Goal: Book appointment/travel/reservation

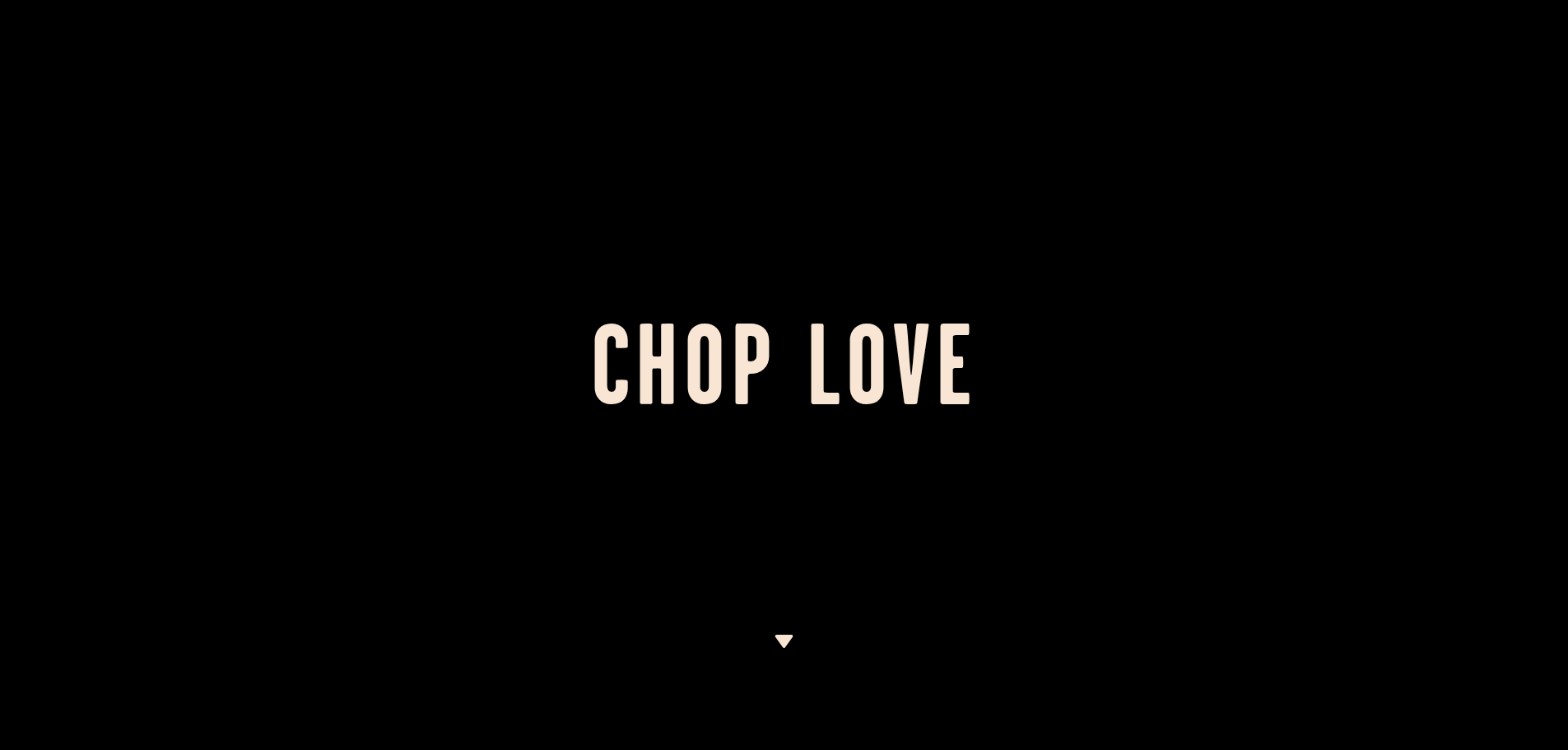
click at [779, 636] on img at bounding box center [784, 641] width 20 height 14
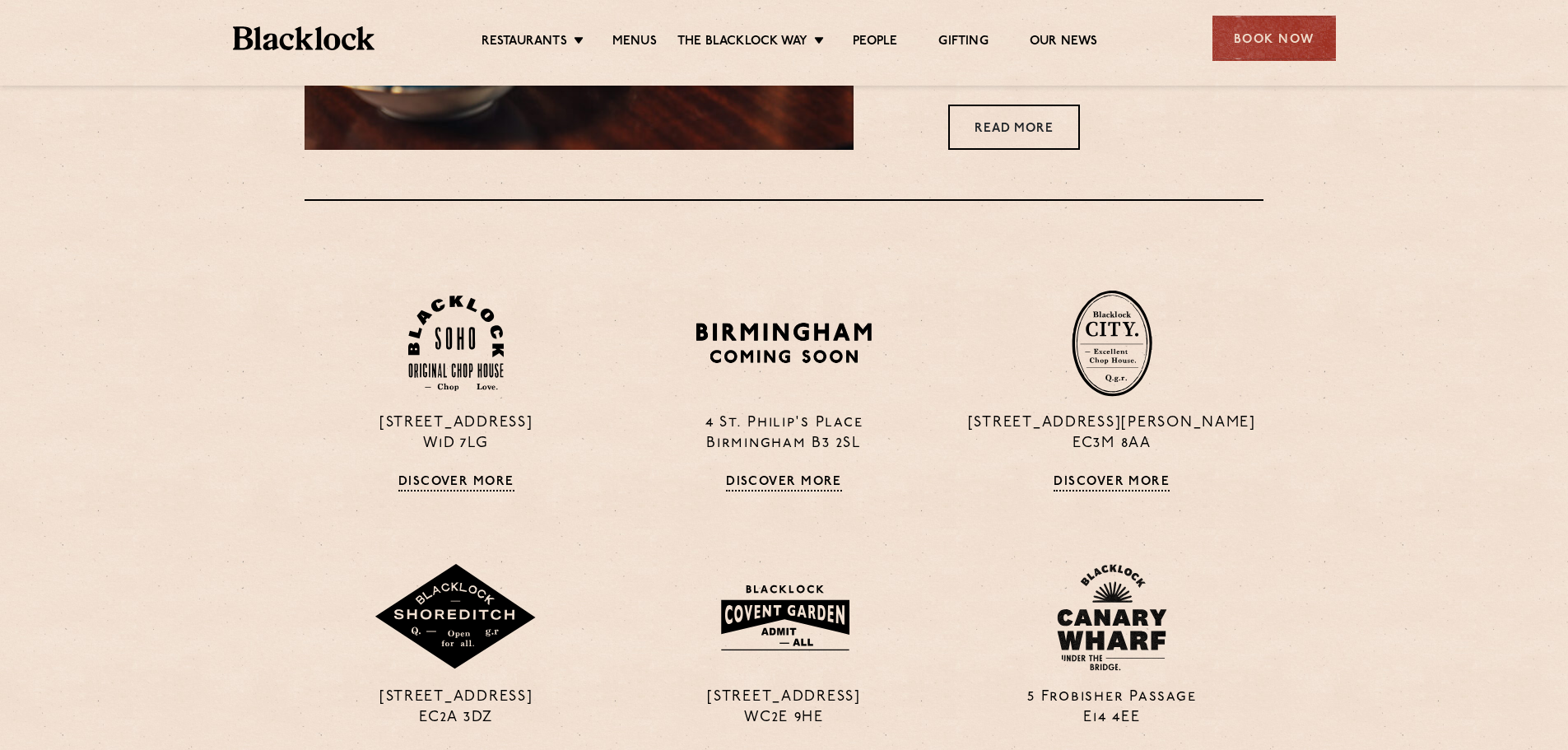
scroll to position [1159, 0]
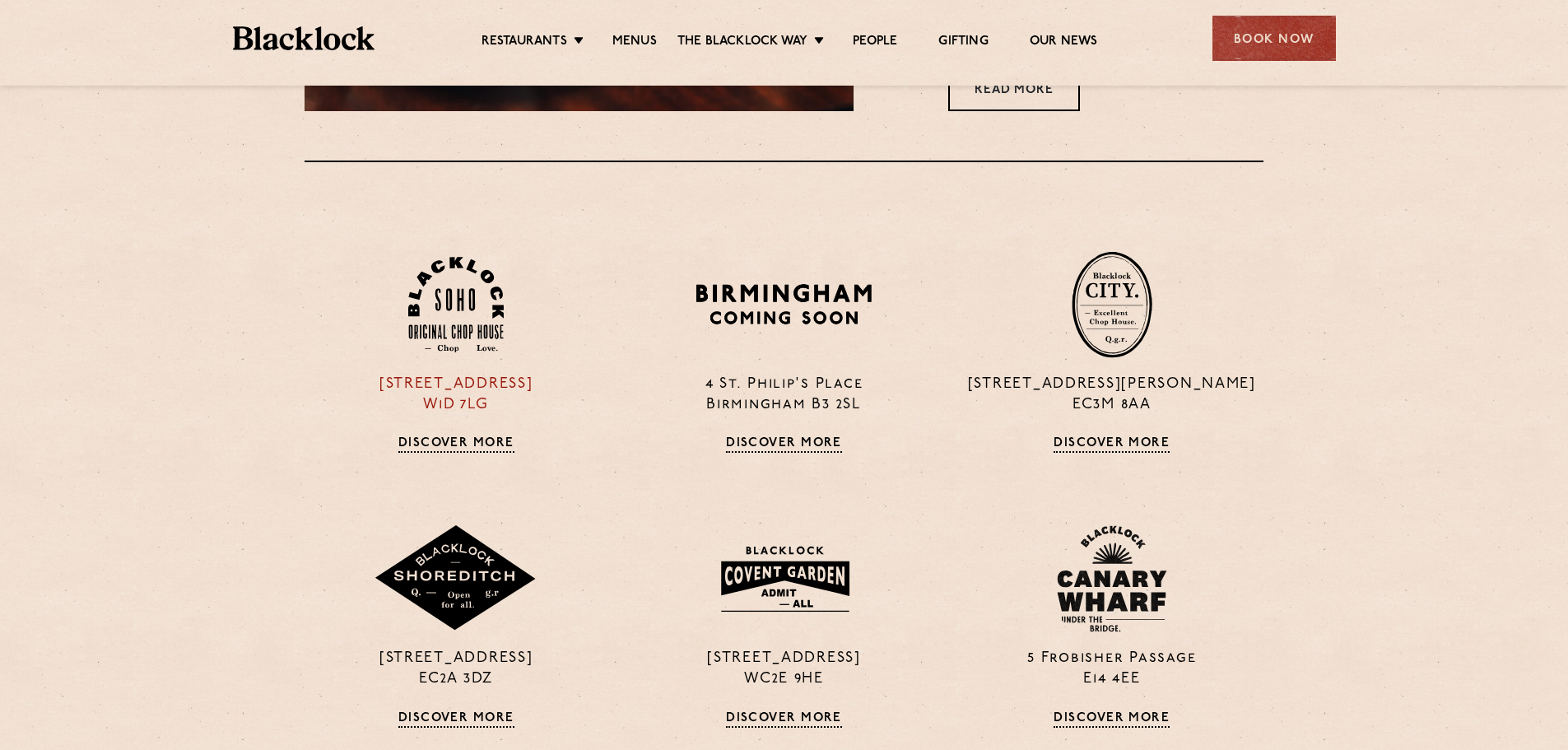
click at [437, 442] on link "Discover More" at bounding box center [456, 445] width 116 height 16
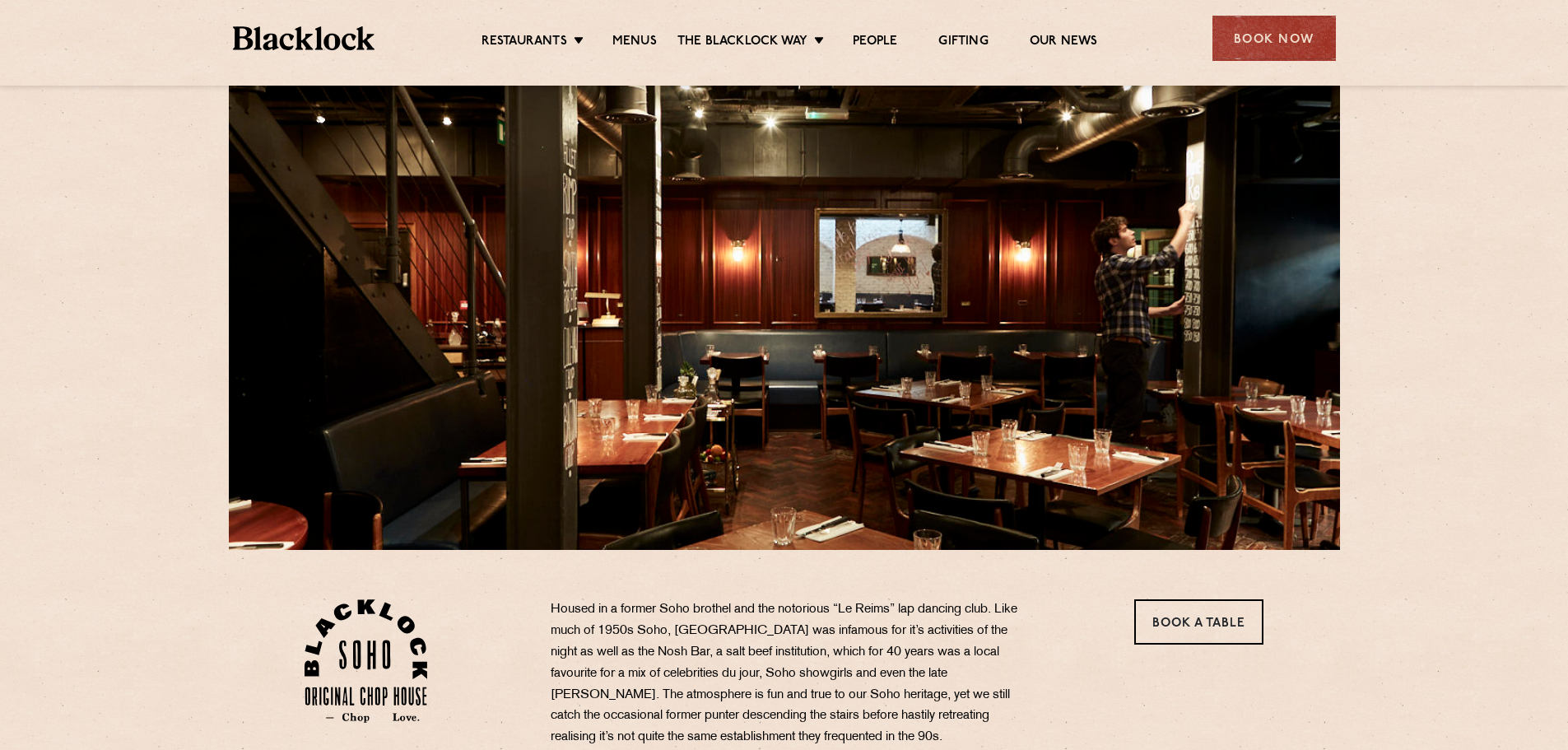
scroll to position [82, 0]
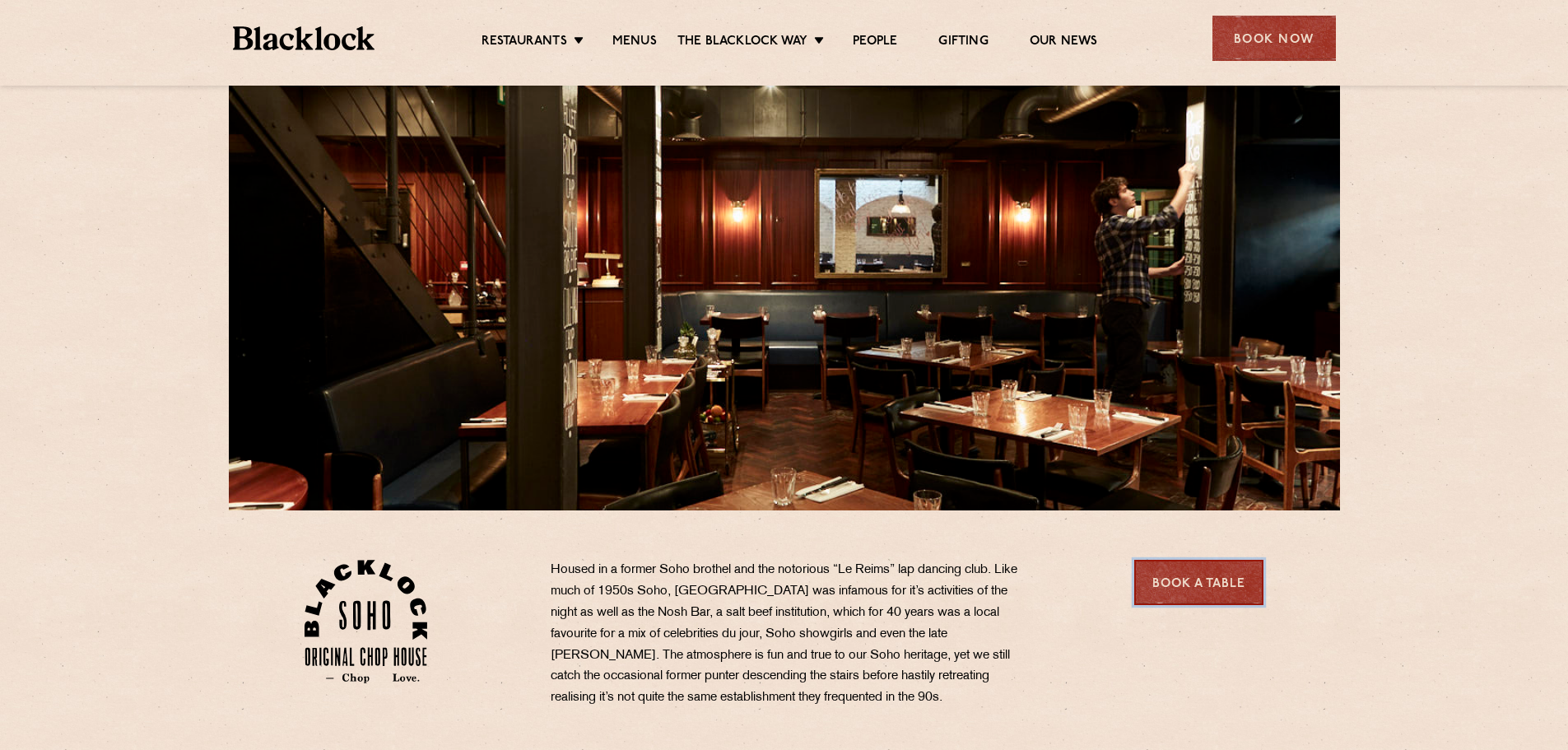
click at [1187, 580] on link "Book a Table" at bounding box center [1198, 582] width 129 height 46
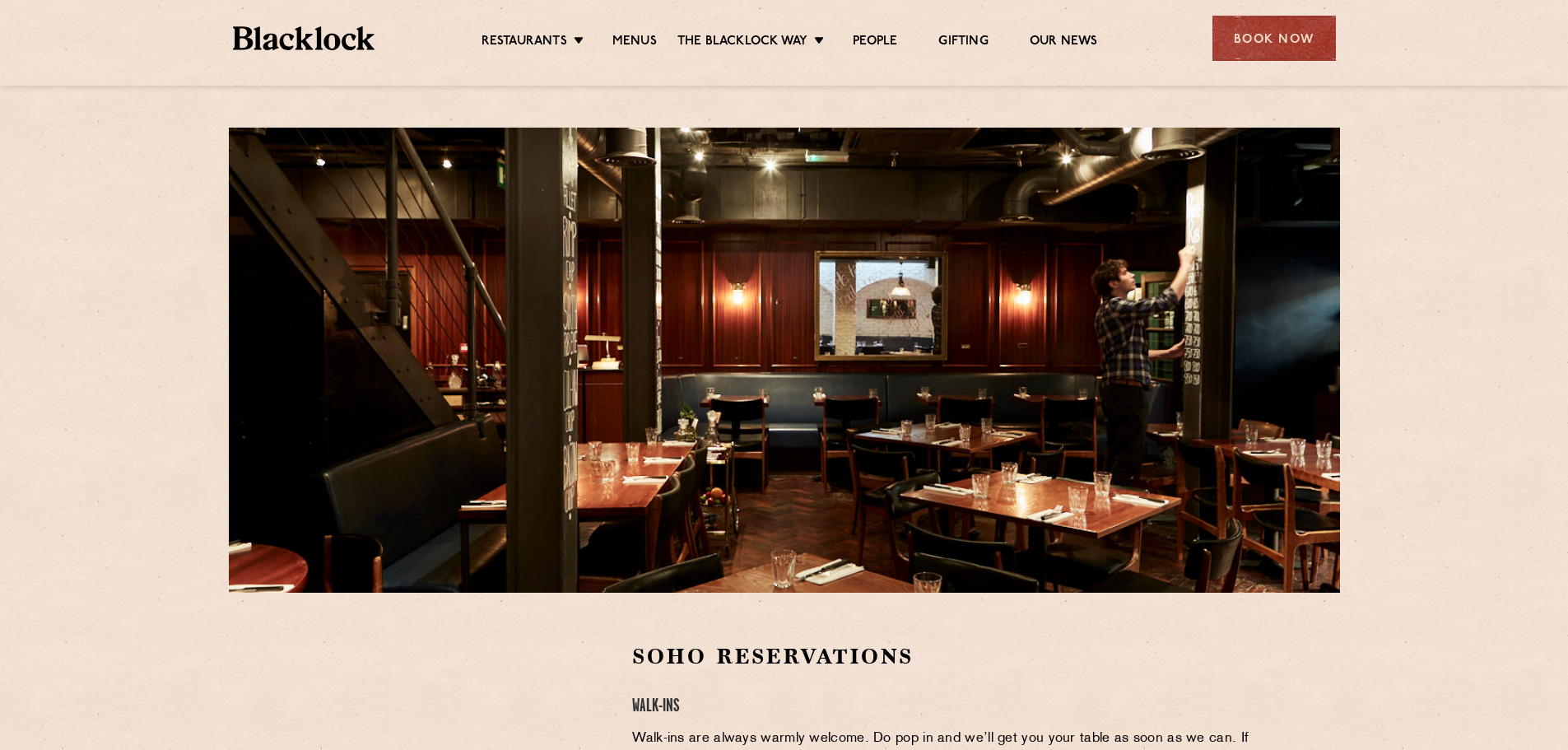
click at [624, 17] on div "Restaurants Soho City Shoreditch Covent Garden Canary Wharf Manchester Birmingh…" at bounding box center [784, 37] width 1153 height 74
click at [637, 38] on link "Menus" at bounding box center [634, 43] width 45 height 18
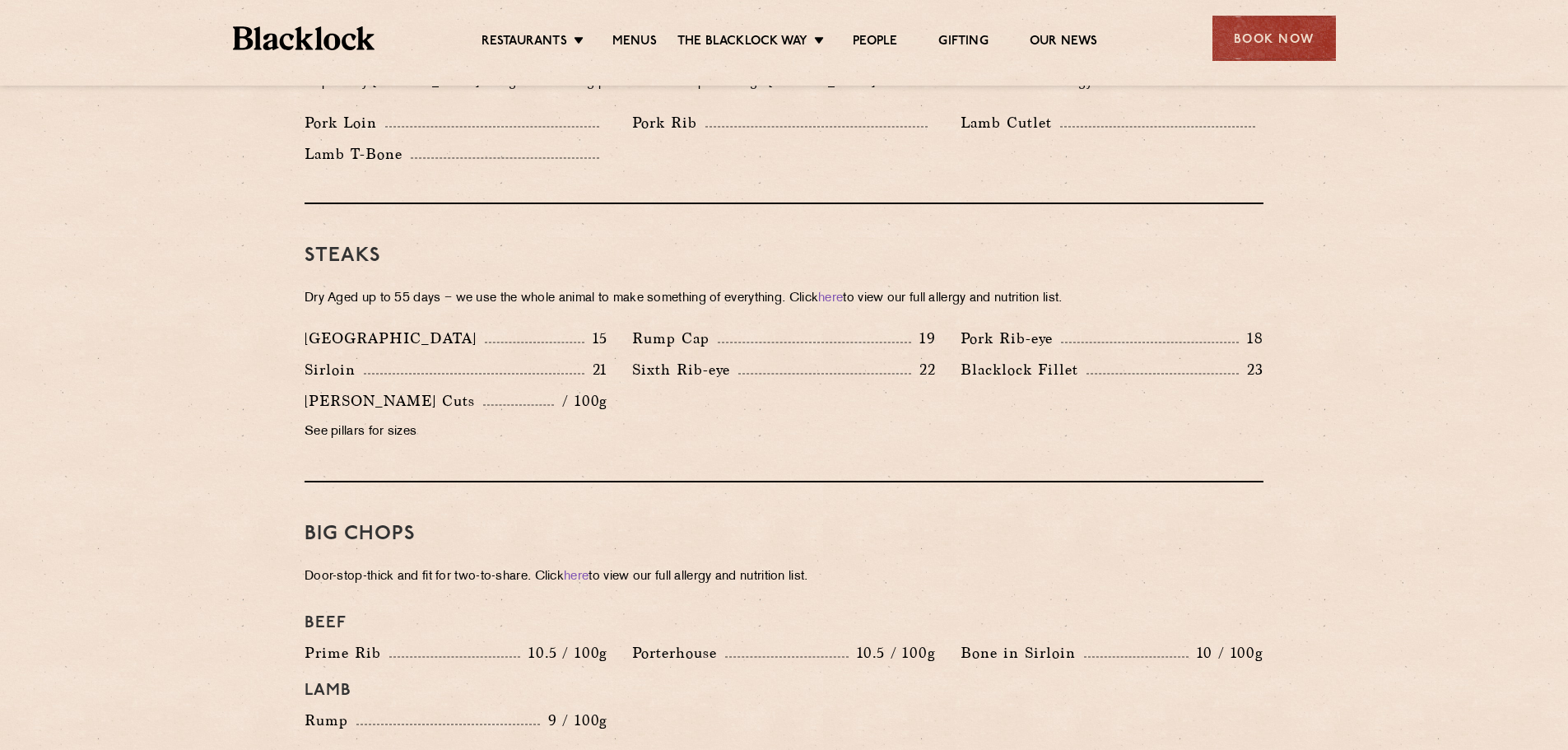
scroll to position [1400, 0]
